Goal: Information Seeking & Learning: Learn about a topic

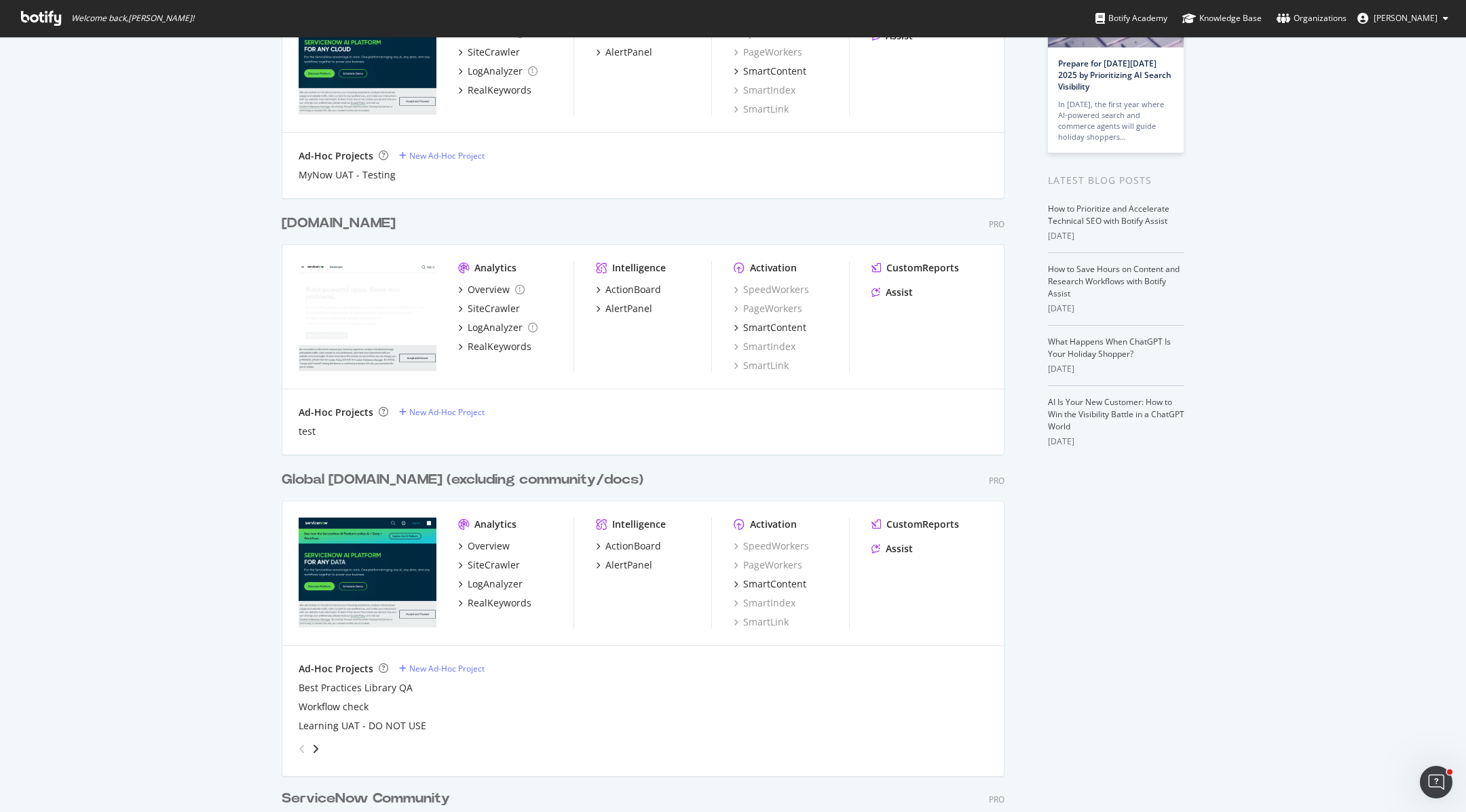
scroll to position [152, 0]
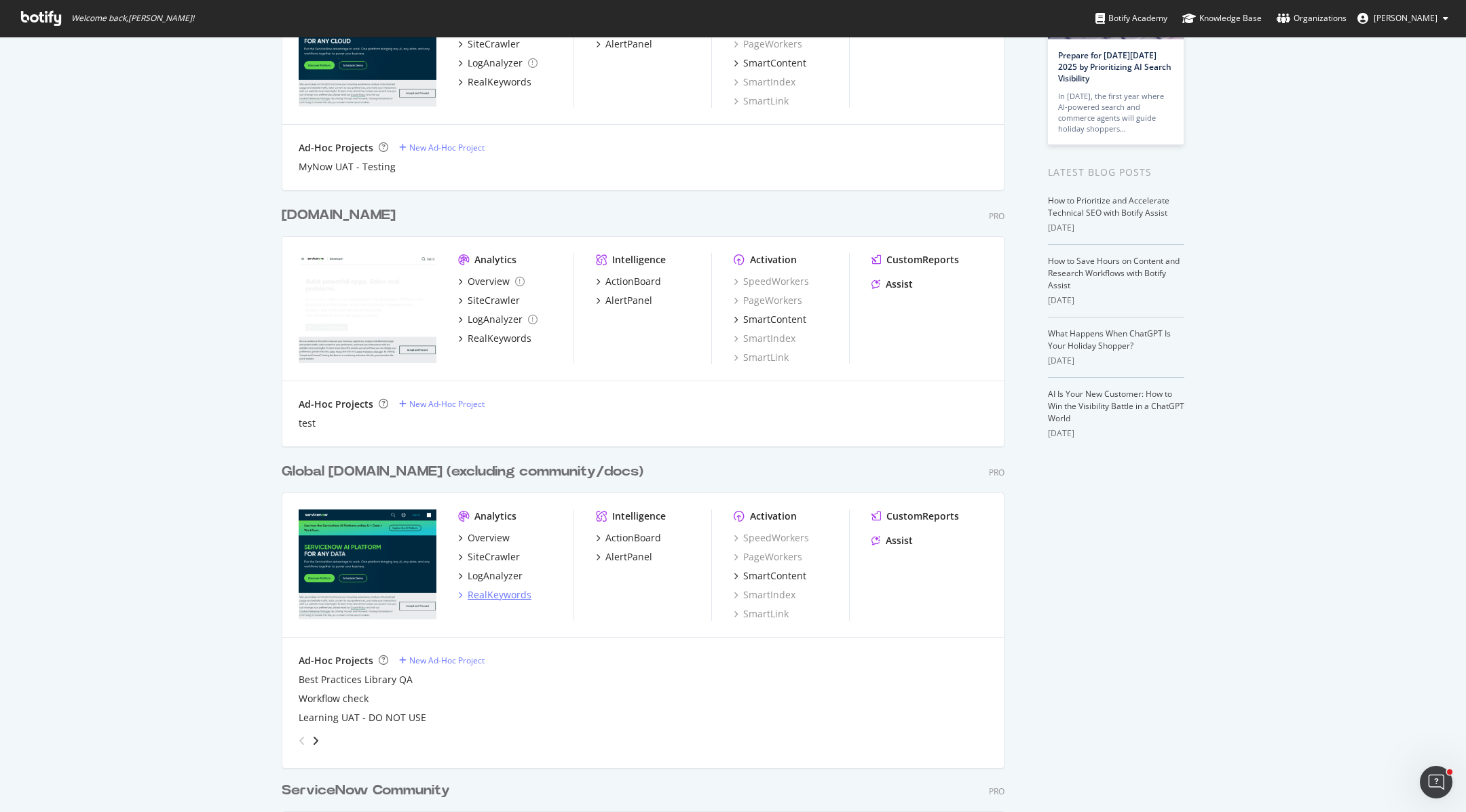
click at [498, 598] on div "RealKeywords" at bounding box center [499, 595] width 64 height 13
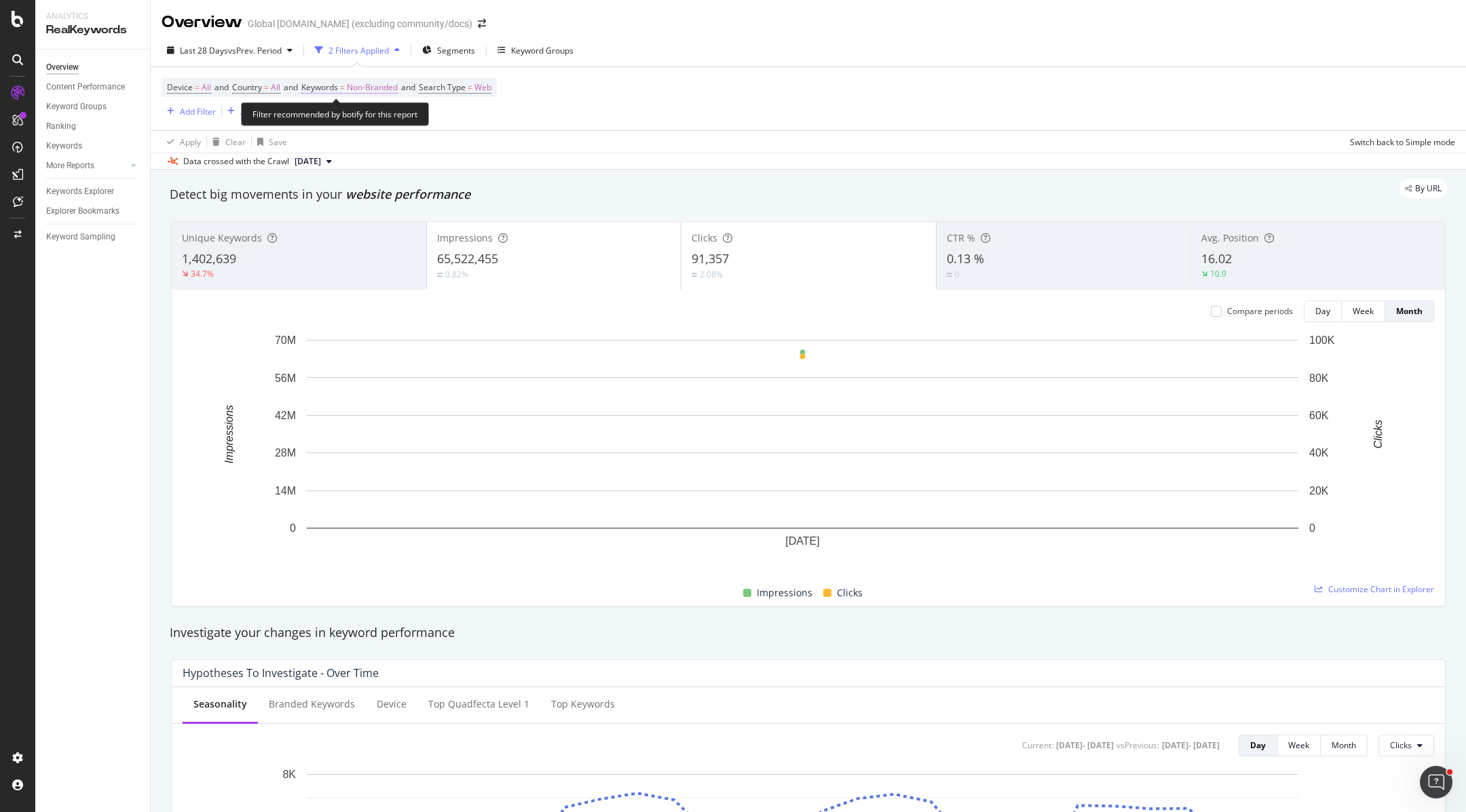
click at [359, 87] on span "Non-Branded" at bounding box center [372, 88] width 51 height 19
click at [375, 118] on span "Non-Branded" at bounding box center [349, 118] width 56 height 12
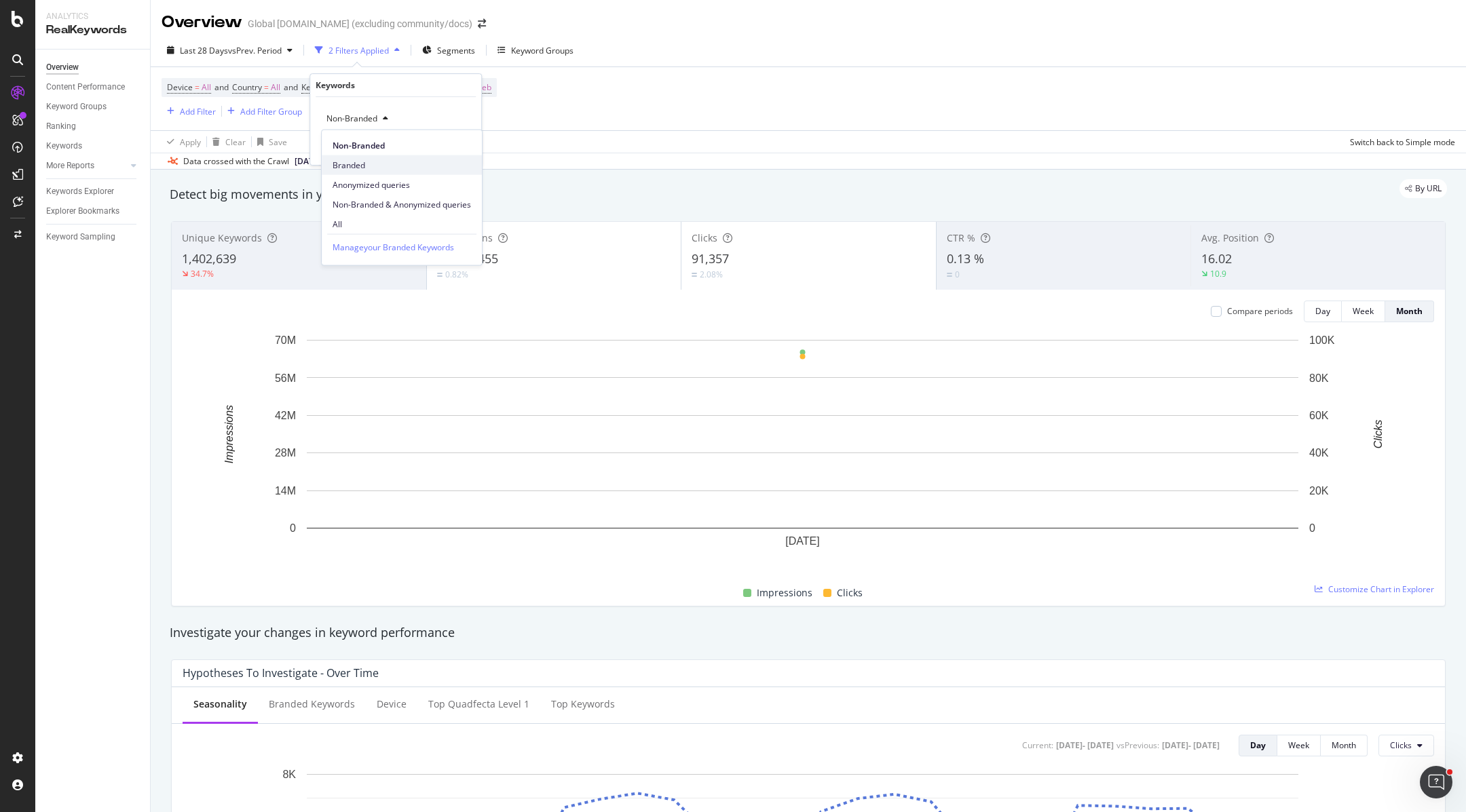
click at [371, 166] on span "Branded" at bounding box center [402, 165] width 138 height 13
click at [342, 120] on span "Branded" at bounding box center [340, 118] width 38 height 12
click at [338, 216] on div "All" at bounding box center [402, 224] width 161 height 20
click at [463, 143] on div "Apply" at bounding box center [459, 148] width 21 height 12
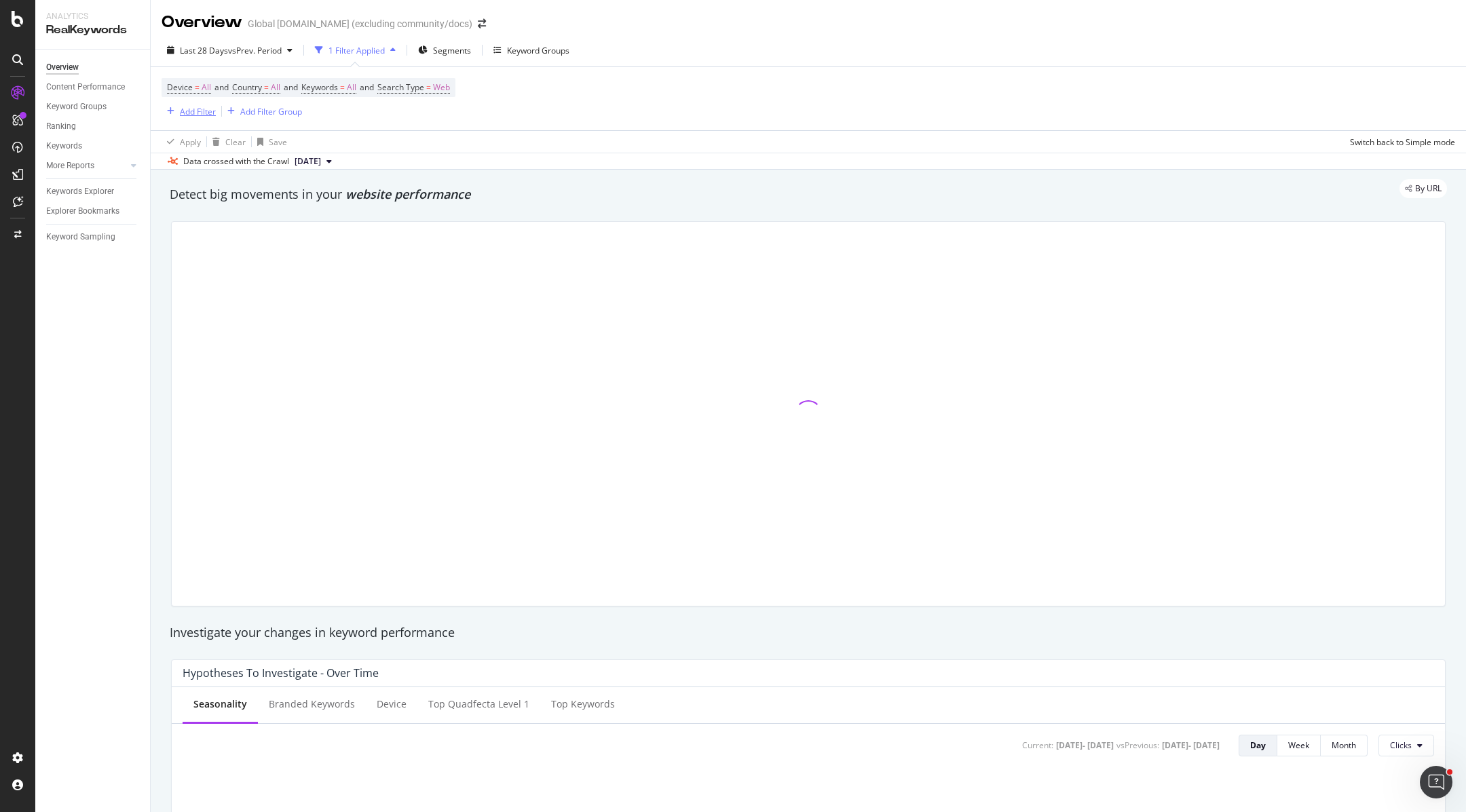
click at [176, 109] on div "button" at bounding box center [170, 111] width 18 height 8
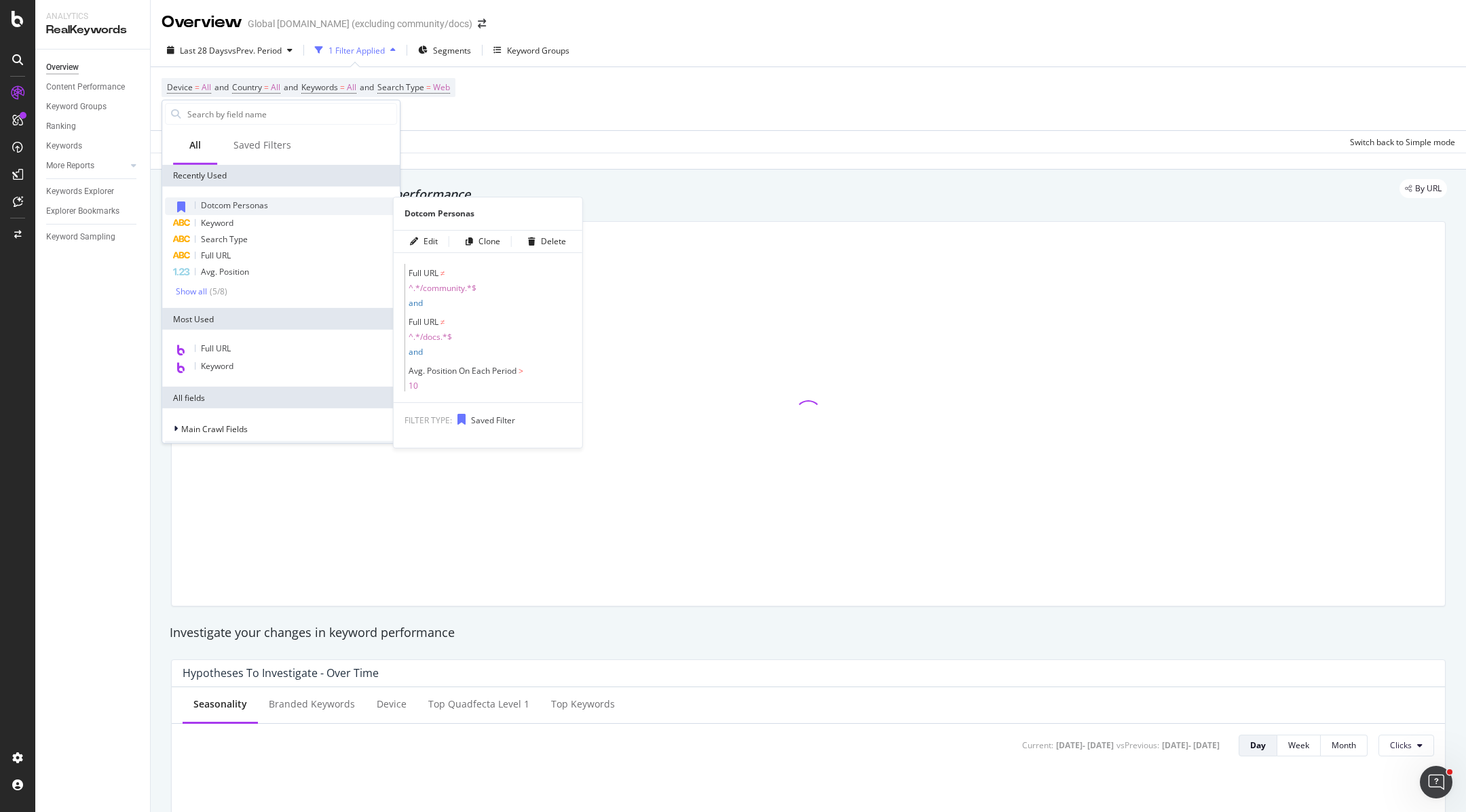
click at [250, 205] on span "Dotcom Personas" at bounding box center [234, 206] width 67 height 12
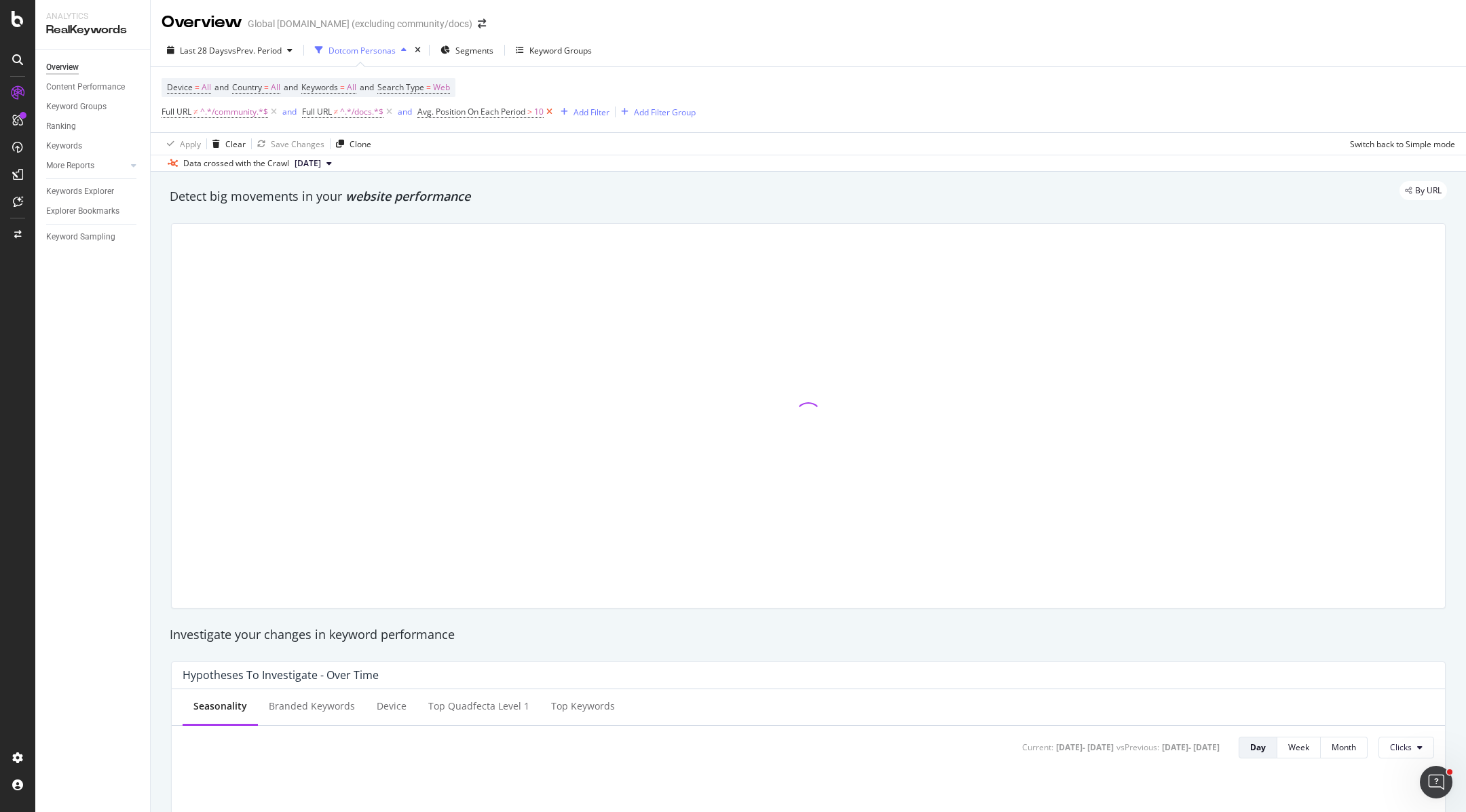
click at [551, 111] on icon at bounding box center [550, 112] width 12 height 13
click at [428, 115] on div "Add Filter" at bounding box center [431, 112] width 36 height 12
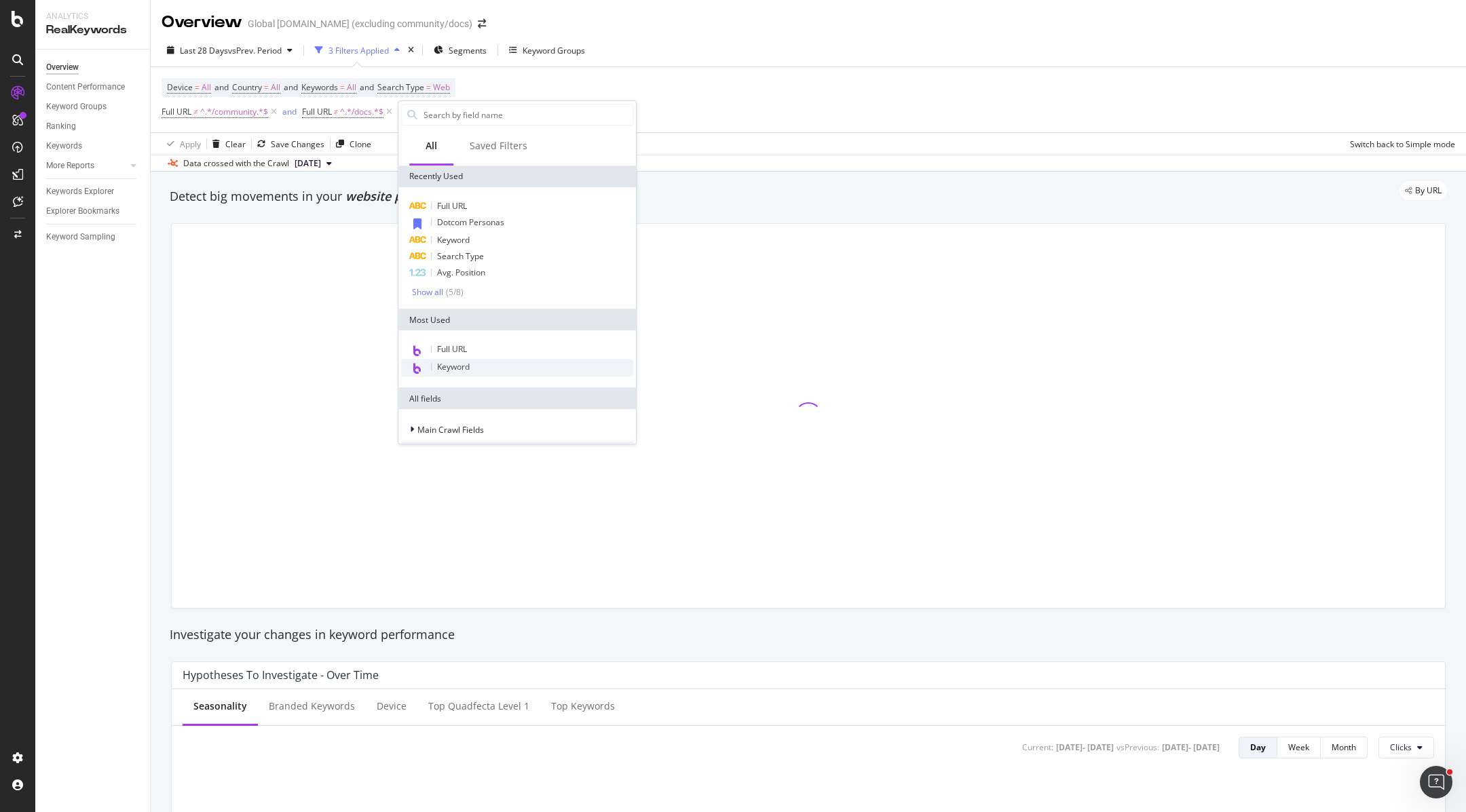
click at [459, 373] on div "Keyword" at bounding box center [517, 368] width 232 height 18
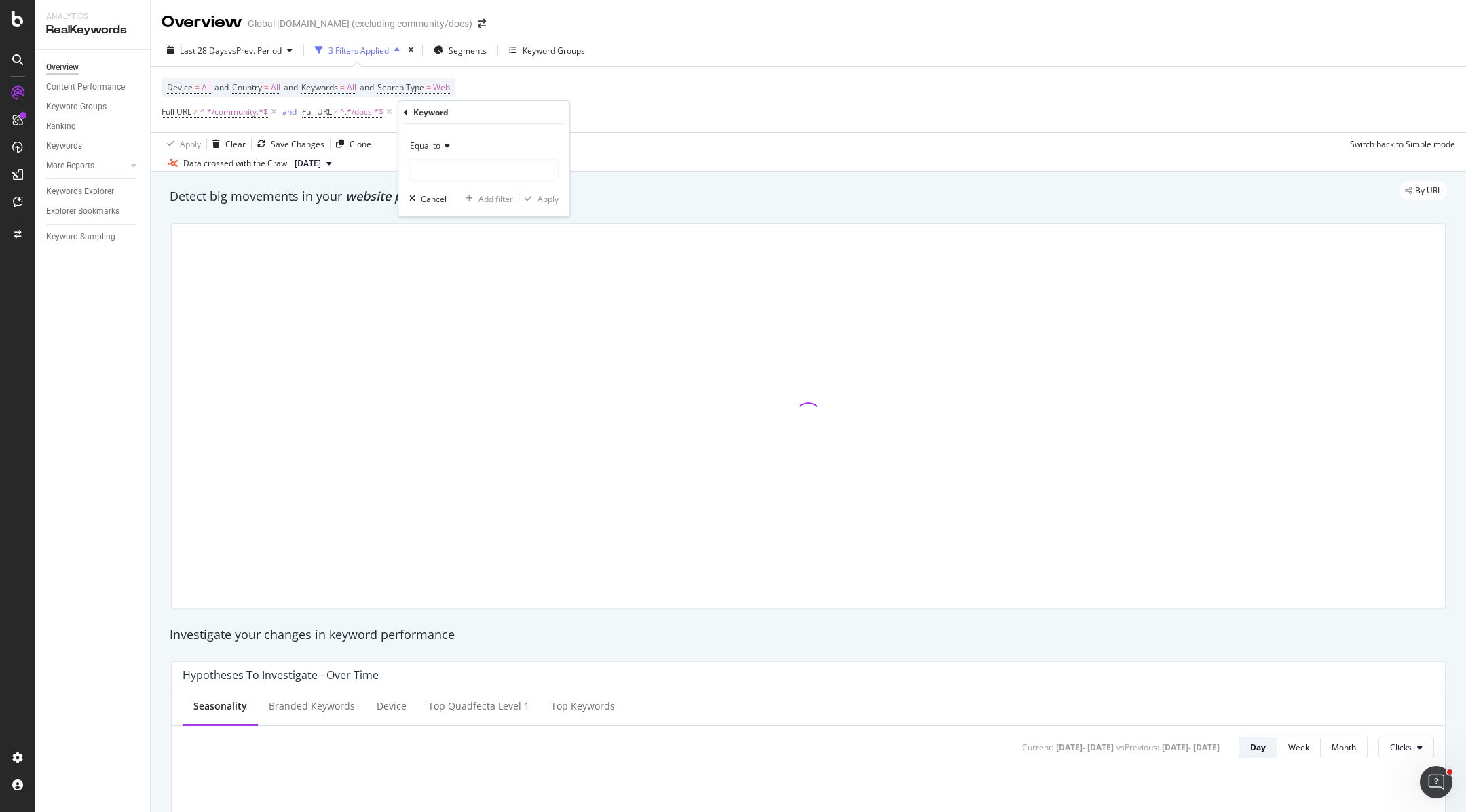
click at [436, 146] on span "Equal to" at bounding box center [425, 146] width 30 height 12
click at [468, 274] on div "Contains" at bounding box center [485, 280] width 145 height 18
click at [457, 171] on input "text" at bounding box center [484, 170] width 148 height 21
drag, startPoint x: 457, startPoint y: 171, endPoint x: 482, endPoint y: 173, distance: 25.1
click at [462, 170] on input "text" at bounding box center [484, 170] width 148 height 21
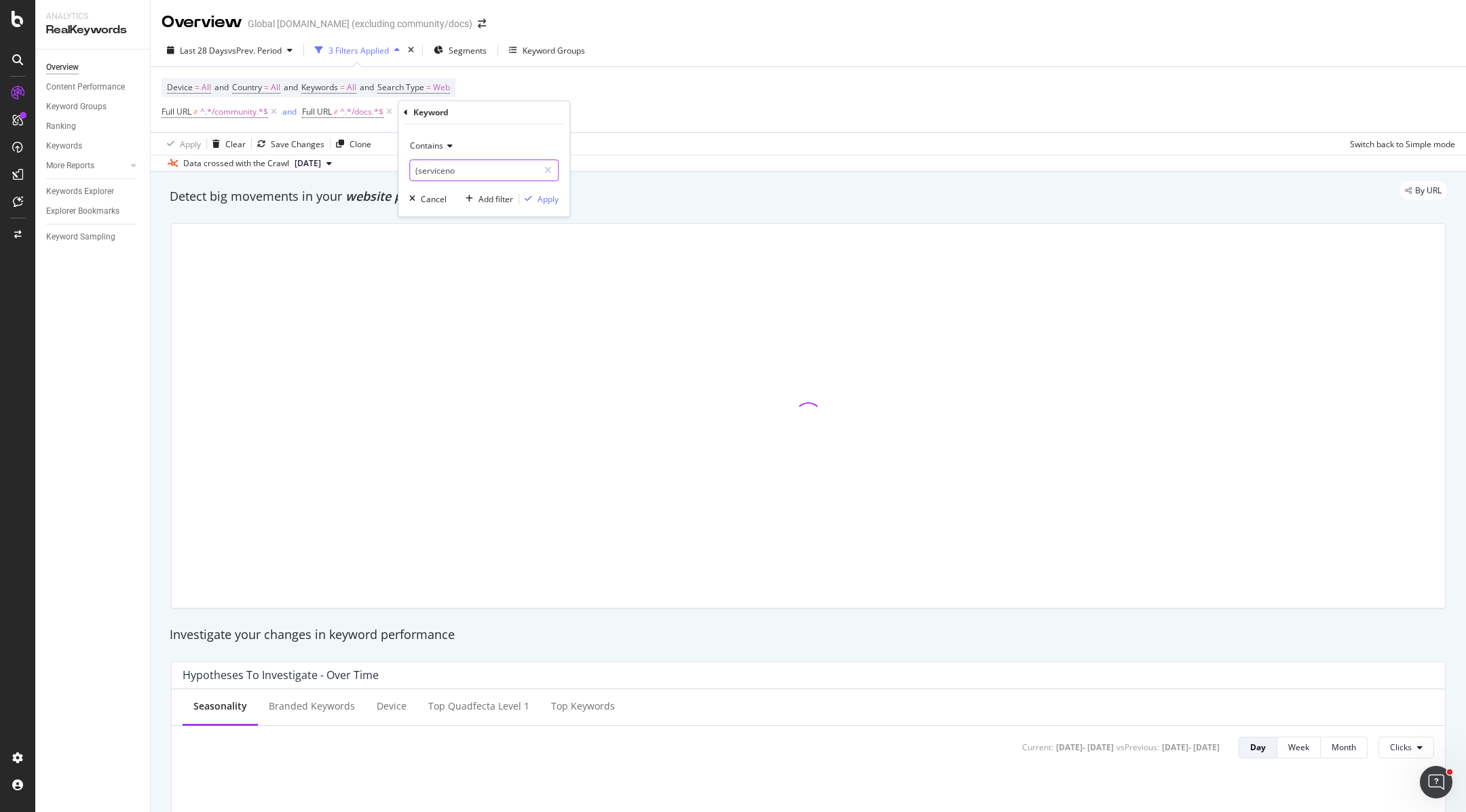
type input "(servicenow"
click at [484, 164] on input "(servicenow" at bounding box center [473, 170] width 128 height 21
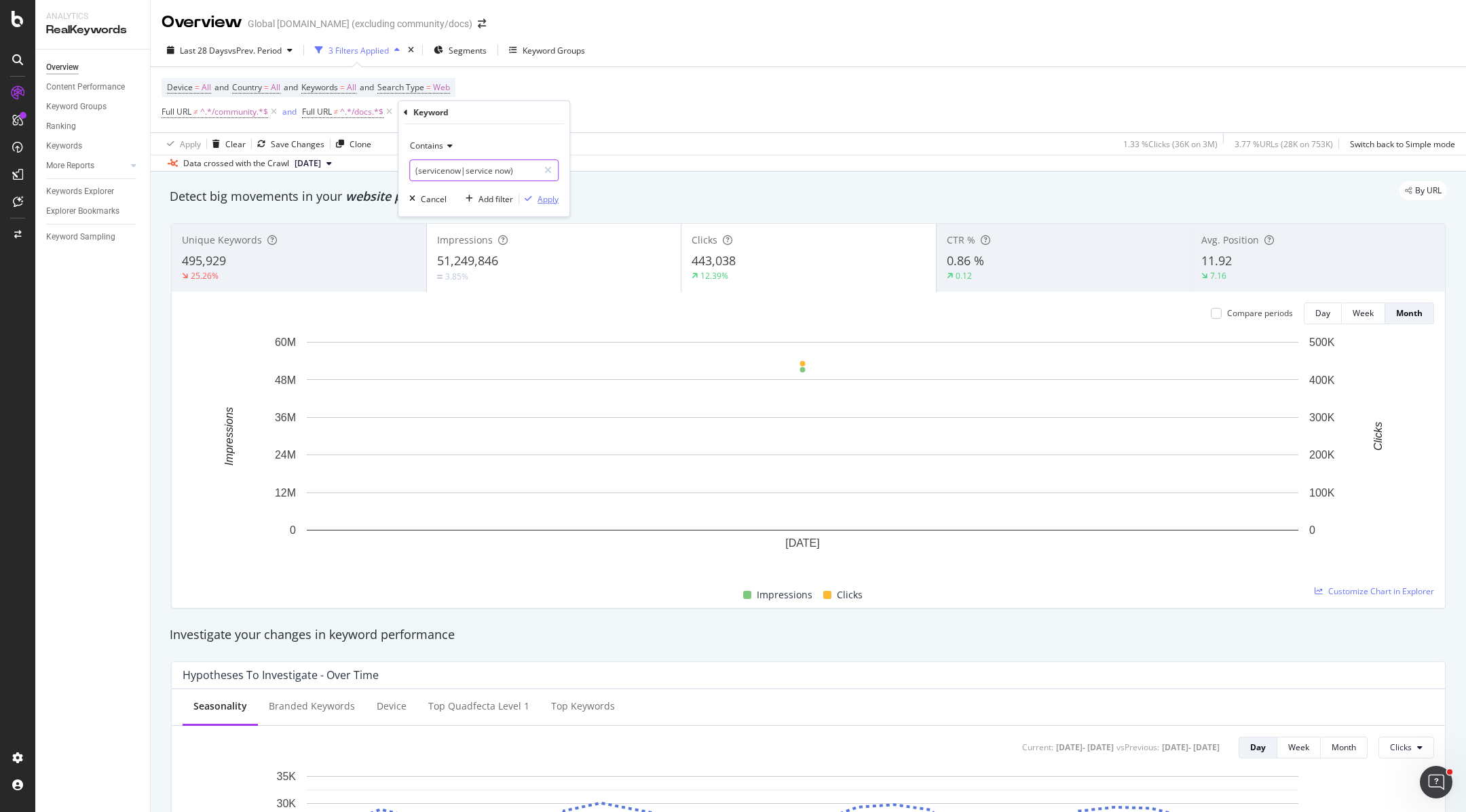
type input "(servicenow|service now)"
click at [546, 201] on div "Apply" at bounding box center [548, 200] width 21 height 12
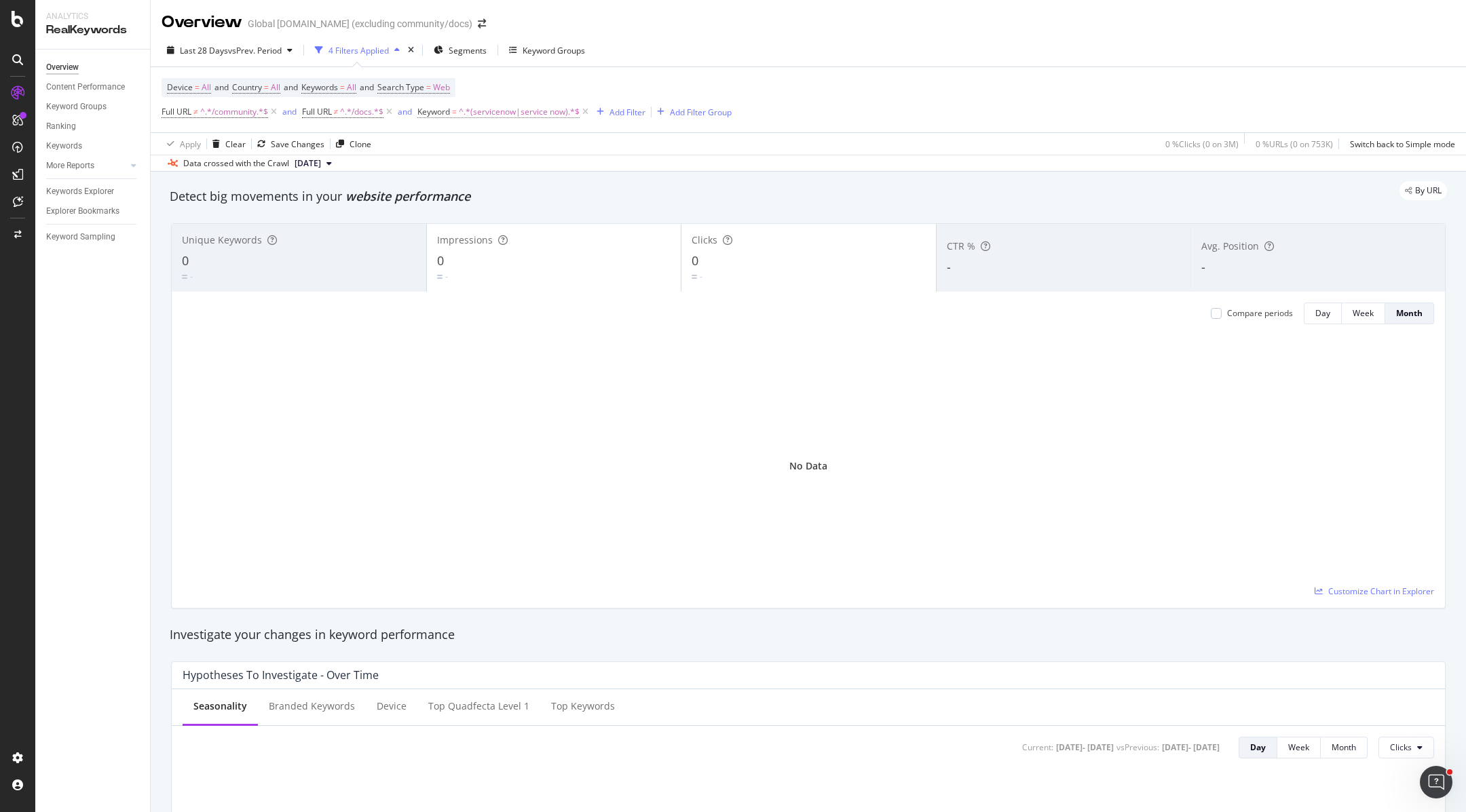
click at [538, 115] on span "^.*(servicenow|service now).*$" at bounding box center [518, 112] width 121 height 19
click at [449, 141] on span "Contains" at bounding box center [449, 143] width 33 height 12
click at [482, 317] on span "Matches regex" at bounding box center [467, 313] width 56 height 12
click at [570, 194] on div "Apply" at bounding box center [571, 197] width 21 height 12
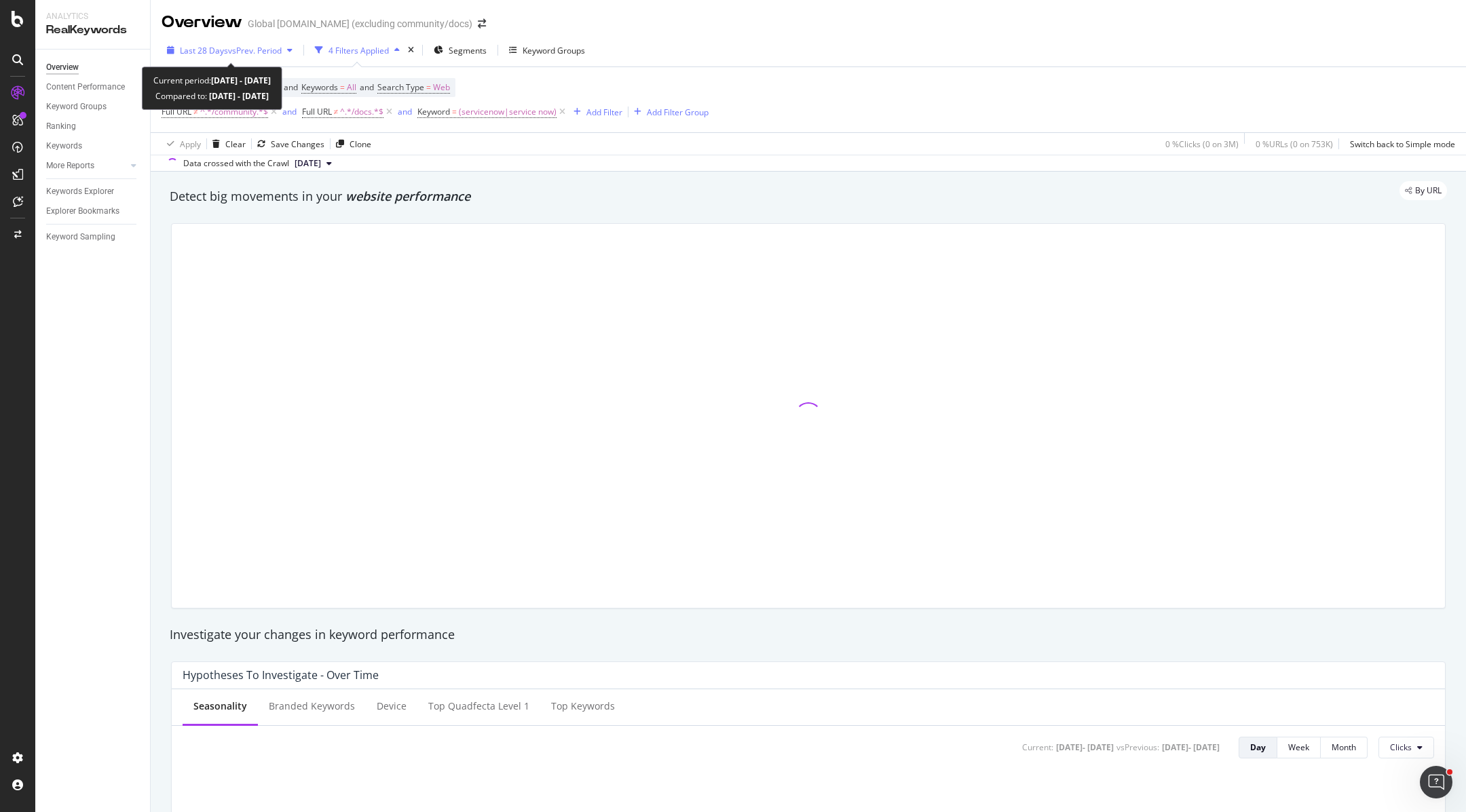
click at [244, 49] on span "vs Prev. Period" at bounding box center [254, 51] width 53 height 12
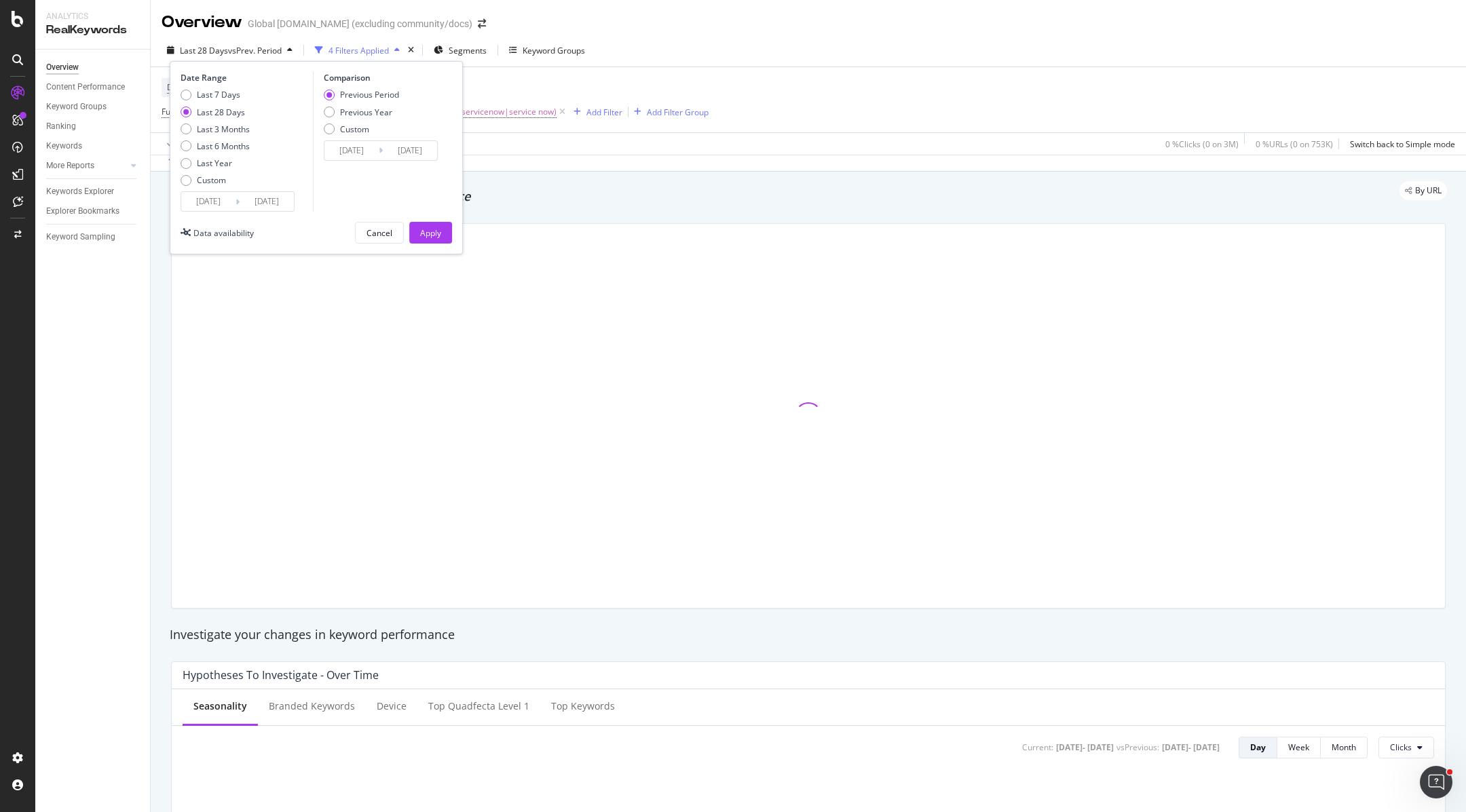
click at [220, 210] on input "[DATE]" at bounding box center [208, 202] width 54 height 19
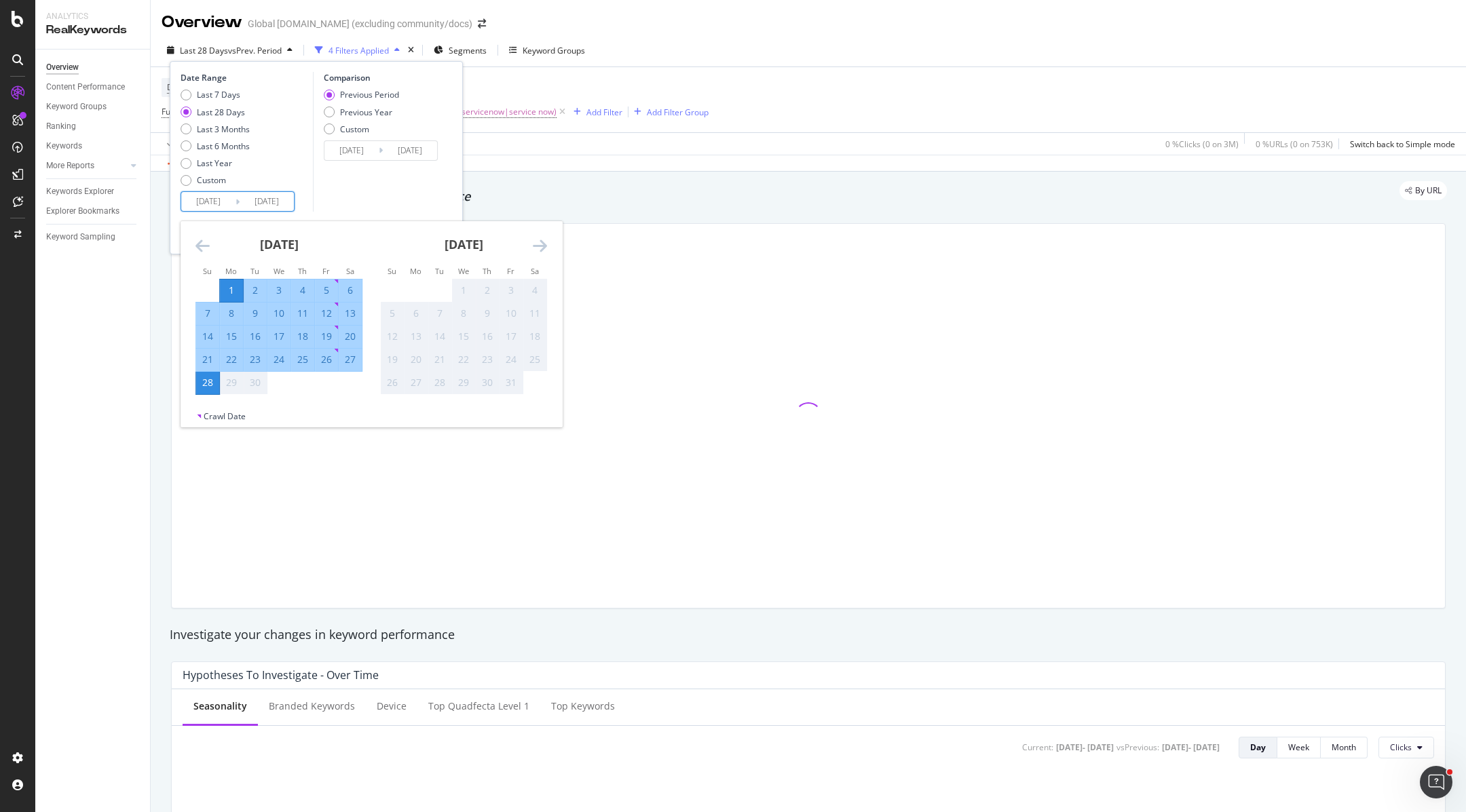
click at [204, 244] on icon "Move backward to switch to the previous month." at bounding box center [202, 246] width 14 height 16
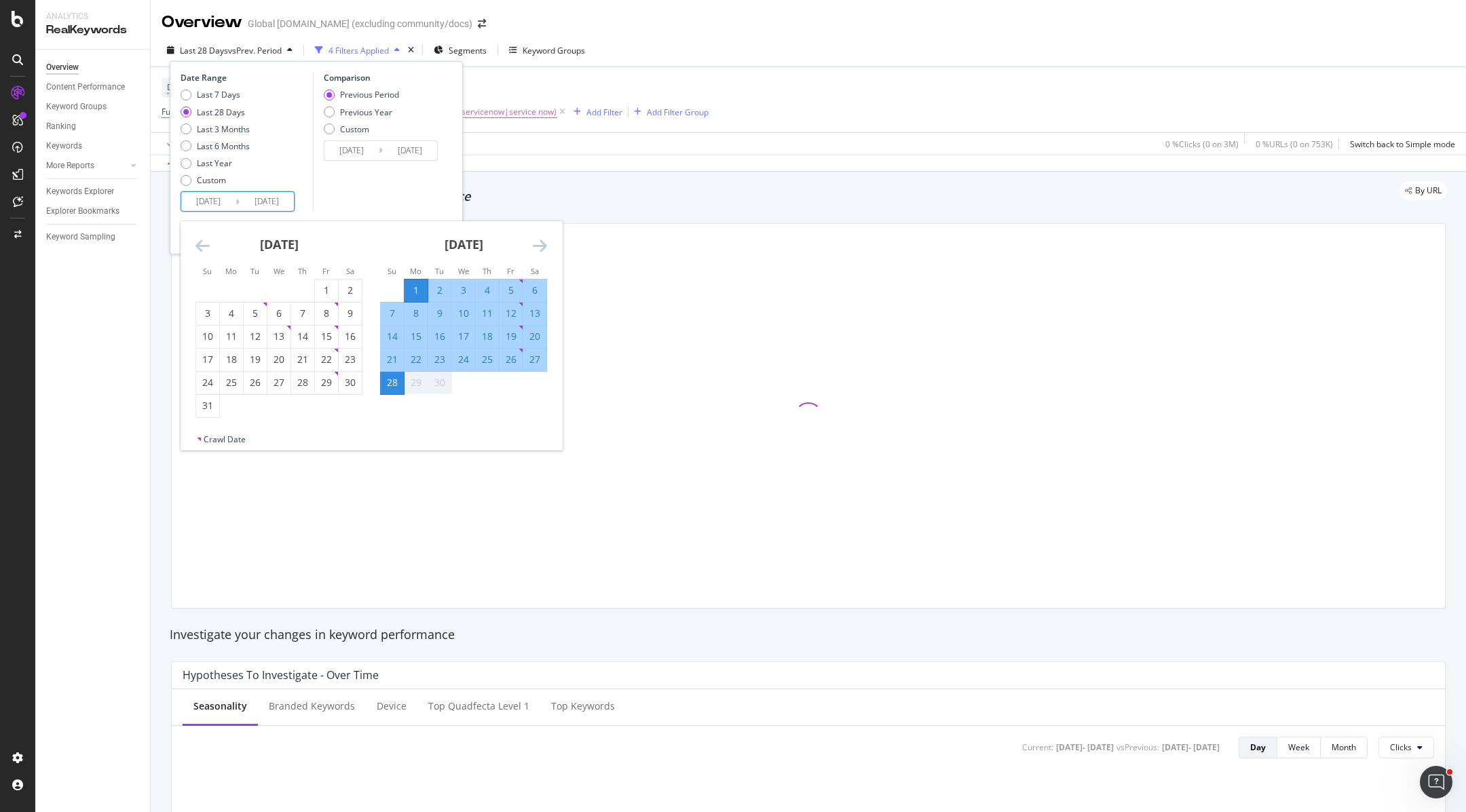
click at [200, 239] on icon "Move backward to switch to the previous month." at bounding box center [202, 246] width 14 height 16
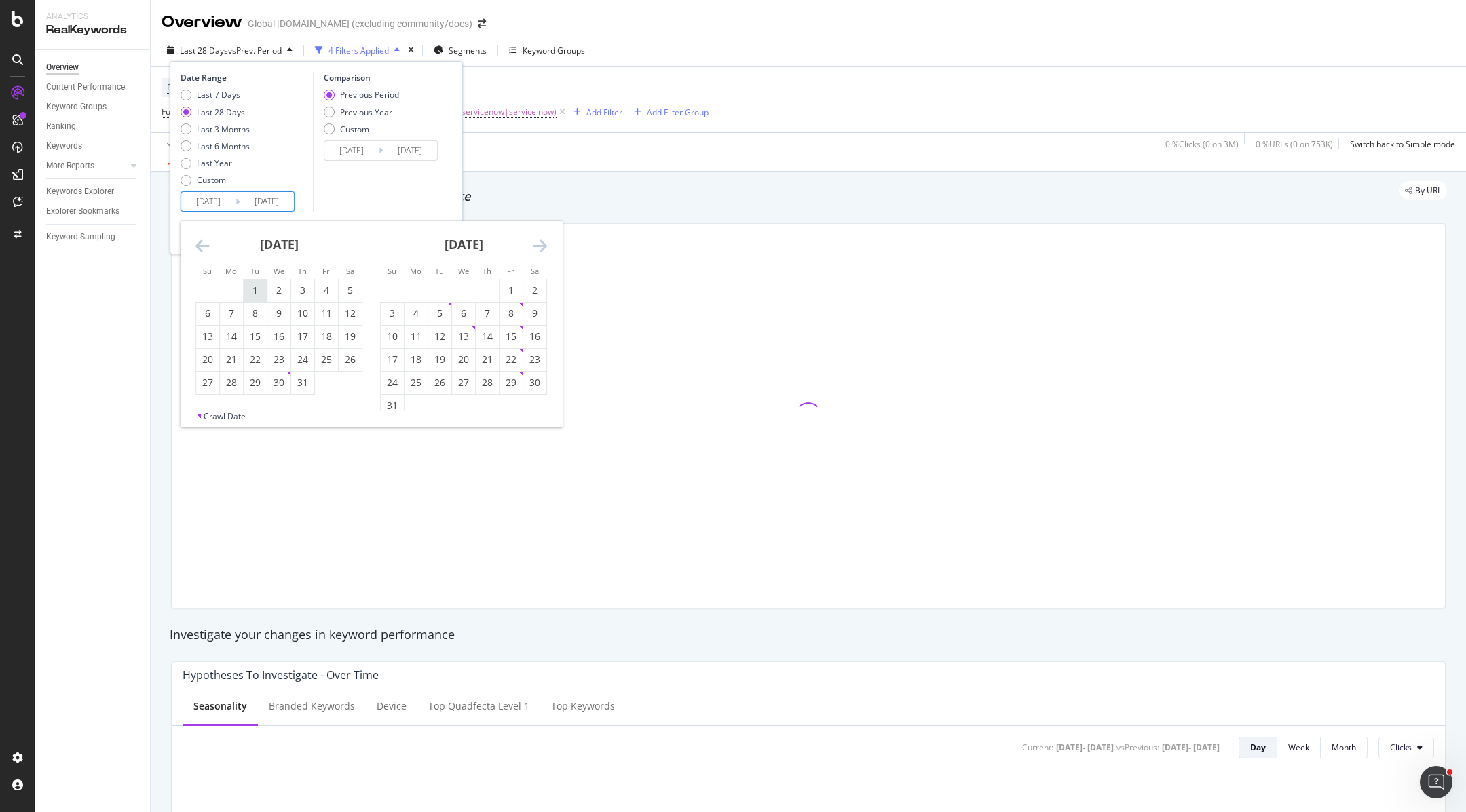
click at [247, 282] on div "1" at bounding box center [254, 291] width 23 height 22
type input "[DATE]"
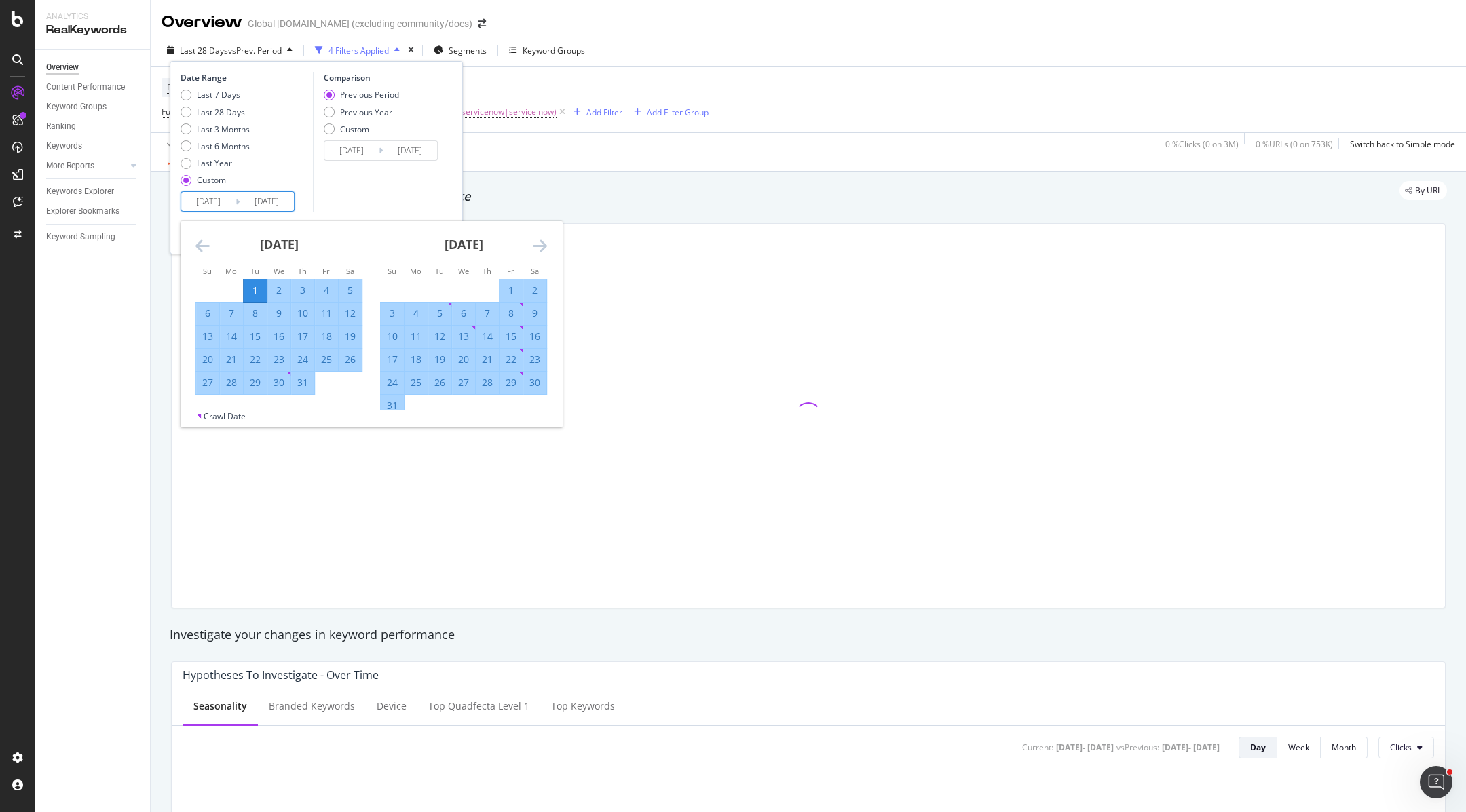
click at [530, 248] on div "[DATE]" at bounding box center [464, 250] width 167 height 58
click at [536, 244] on icon "Move forward to switch to the next month." at bounding box center [539, 246] width 14 height 16
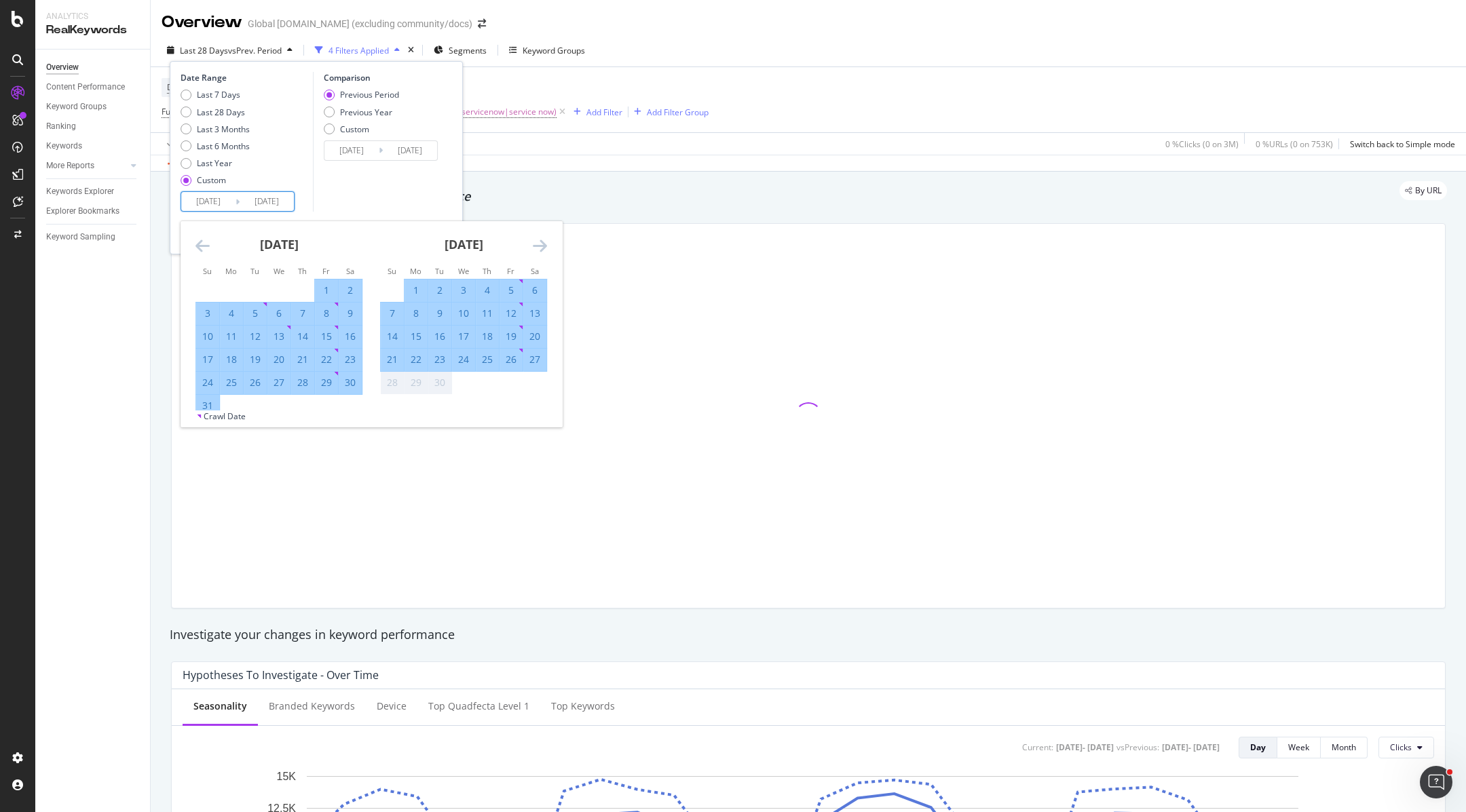
click at [543, 246] on icon "Move forward to switch to the next month." at bounding box center [539, 246] width 14 height 16
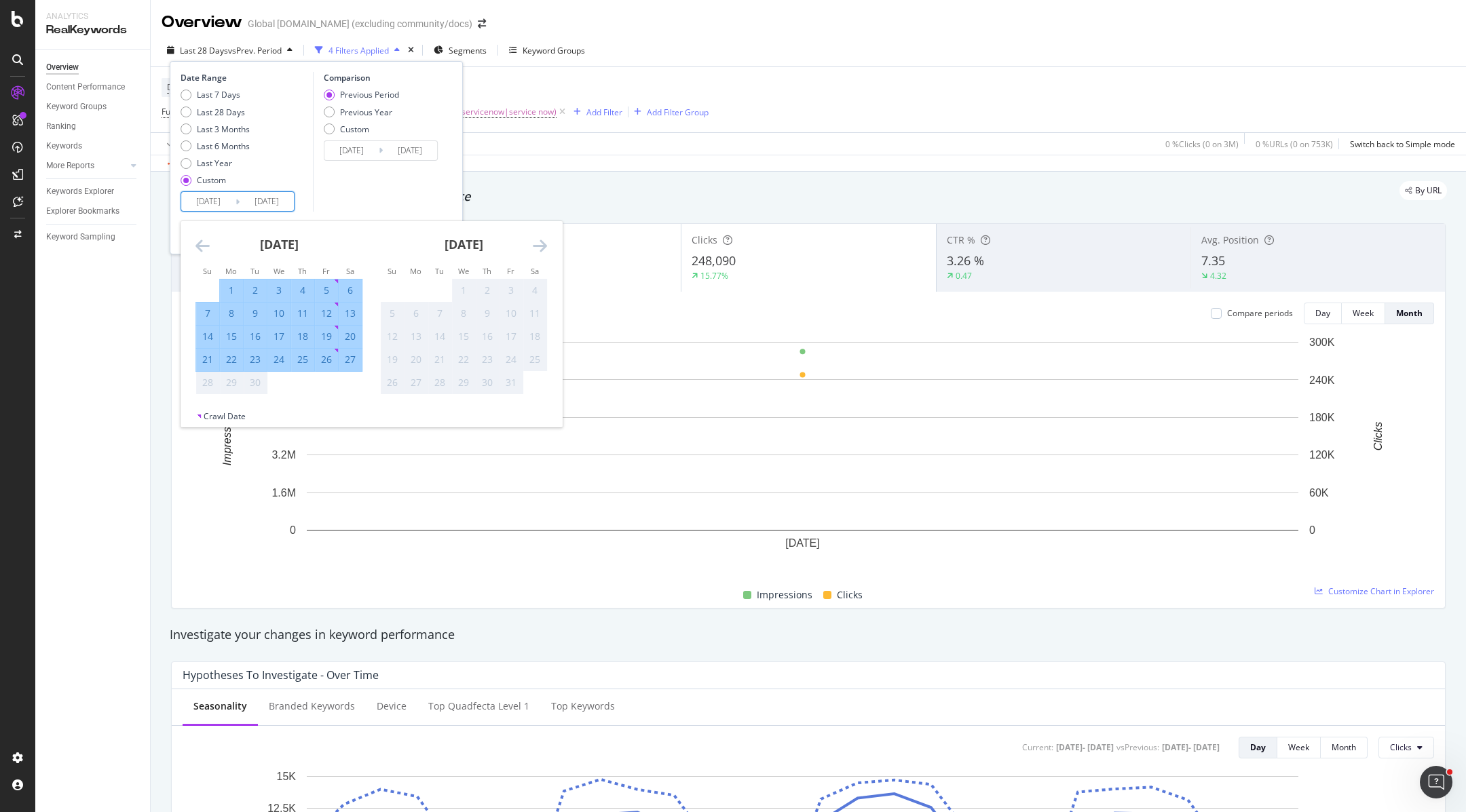
click at [405, 180] on div "Comparison Previous Period Previous Year Custom [DATE] Navigate forward to inte…" at bounding box center [377, 141] width 129 height 140
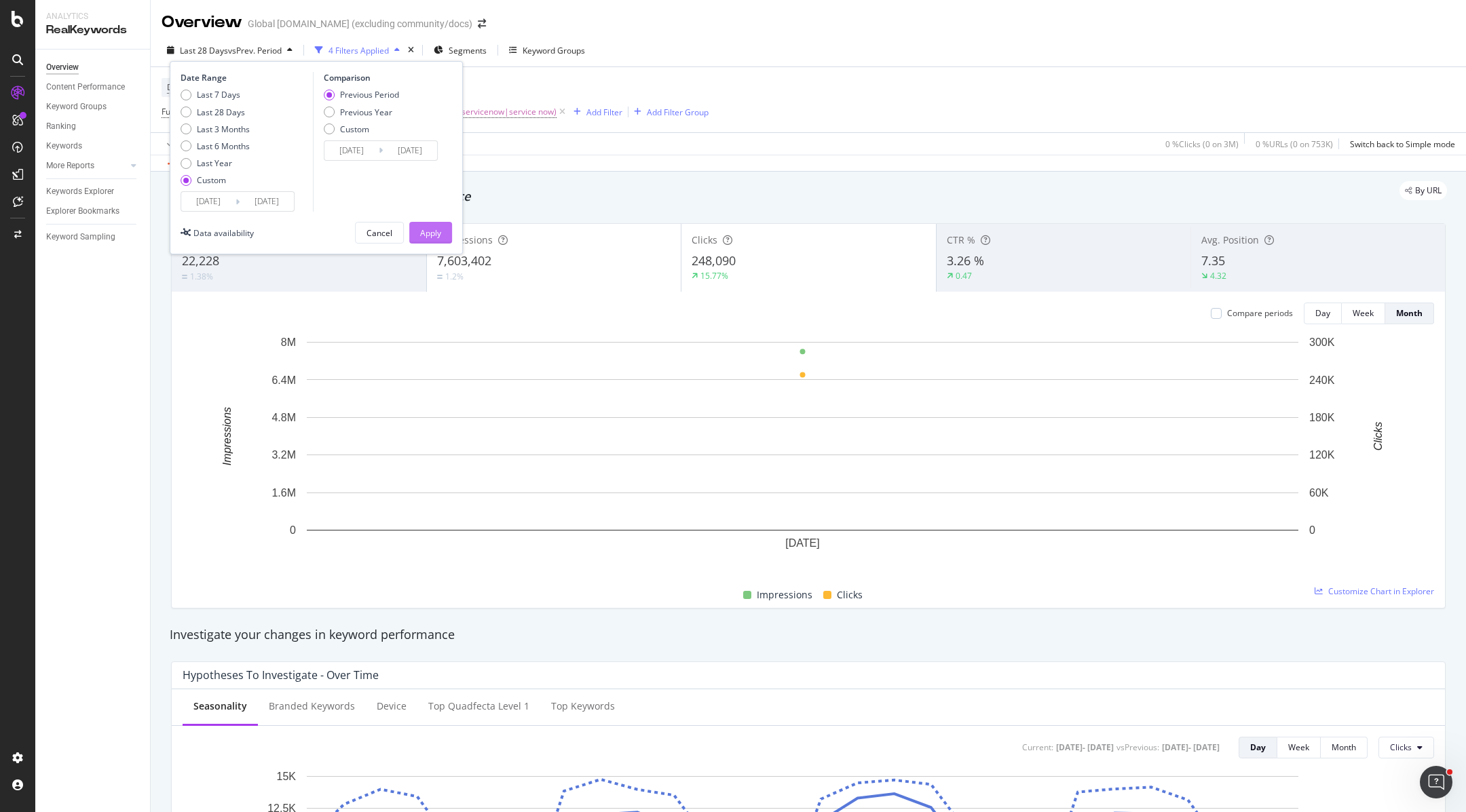
click at [433, 231] on div "Apply" at bounding box center [430, 233] width 21 height 12
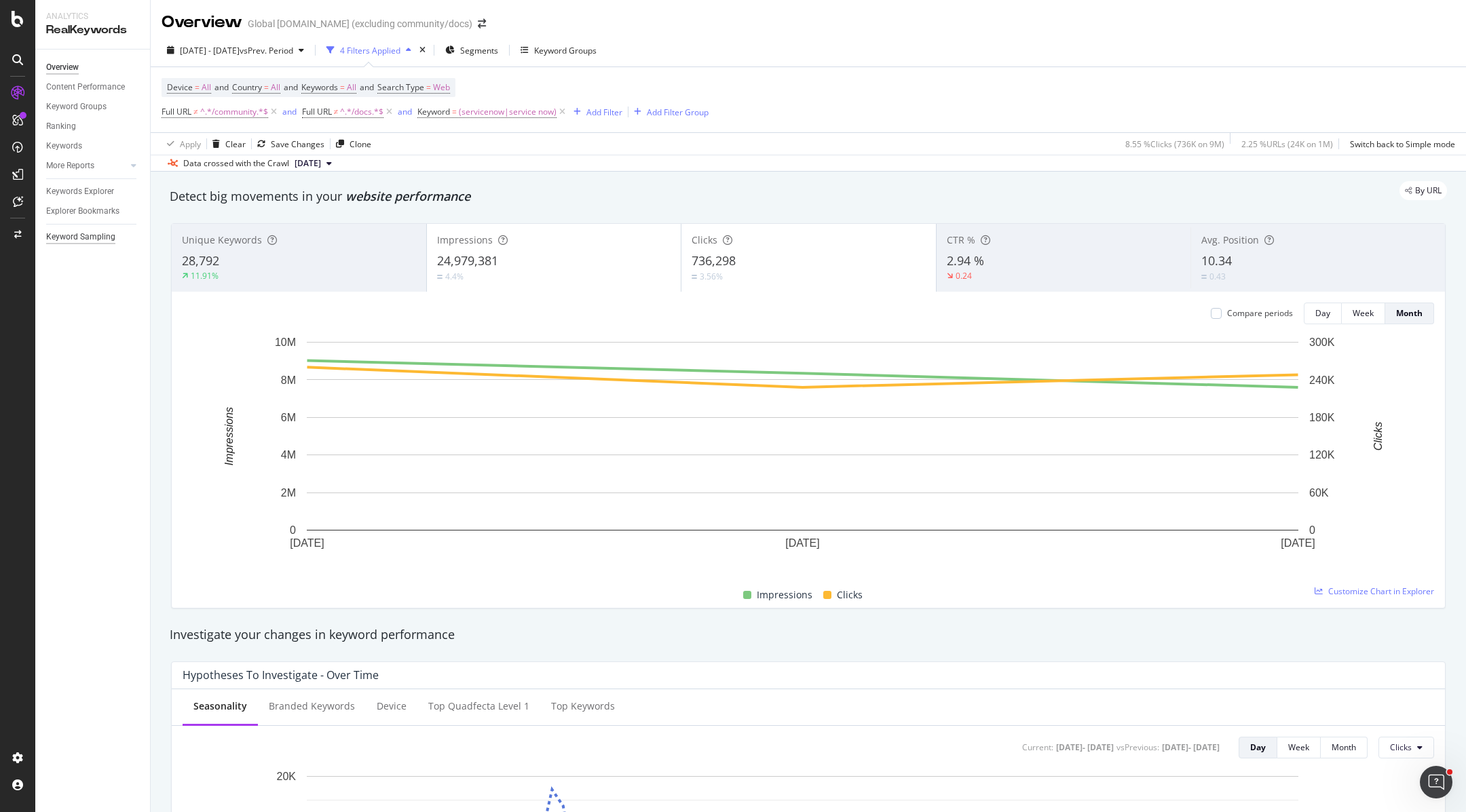
click at [93, 236] on div "Keyword Sampling" at bounding box center [81, 237] width 70 height 14
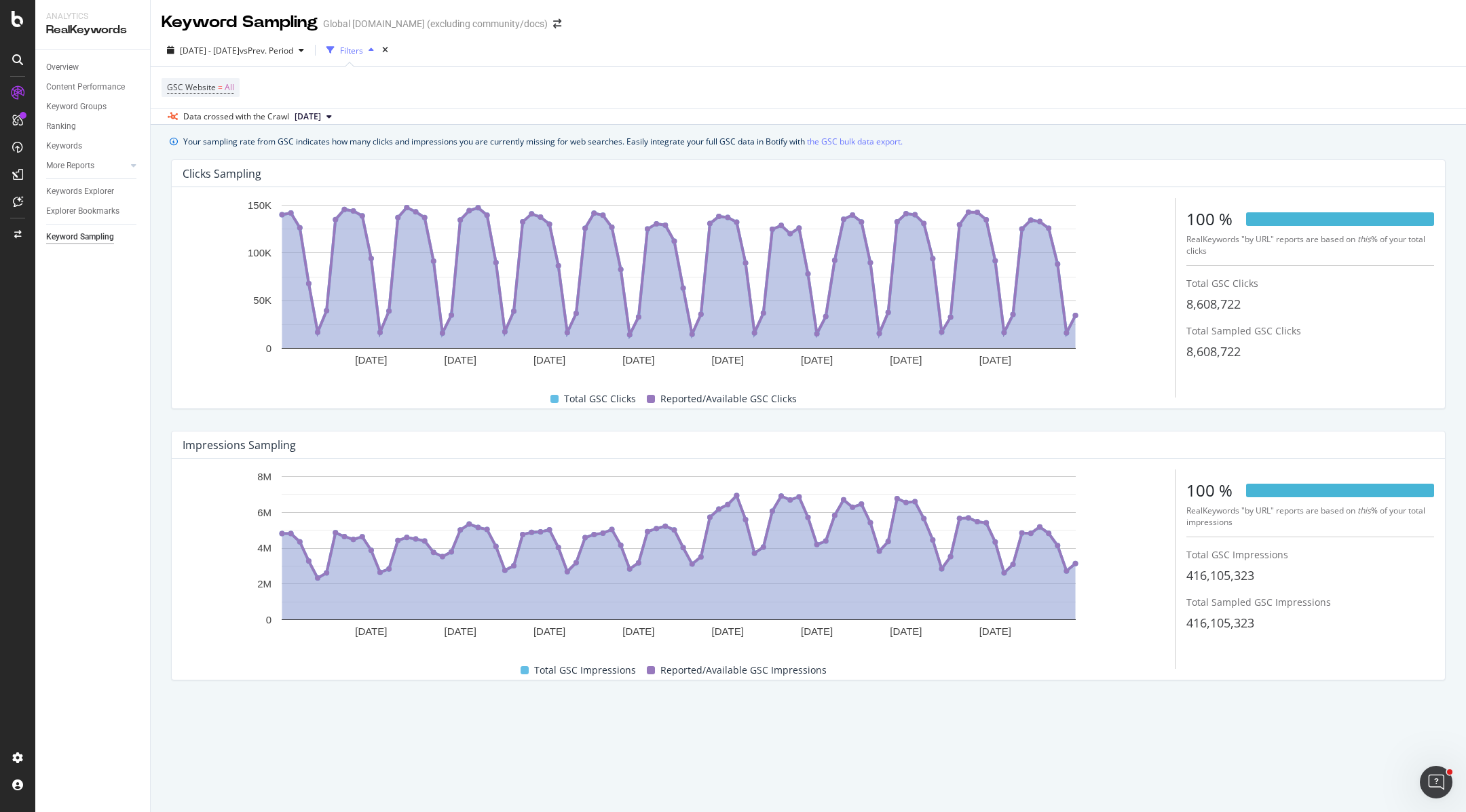
click at [1223, 149] on div "Clicks Sampling [DATE] [DATE] [DATE] [DATE] [DATE] [DATE] [DATE] [DATE] 0 50K 1…" at bounding box center [808, 284] width 1291 height 271
